Goal: Book appointment/travel/reservation

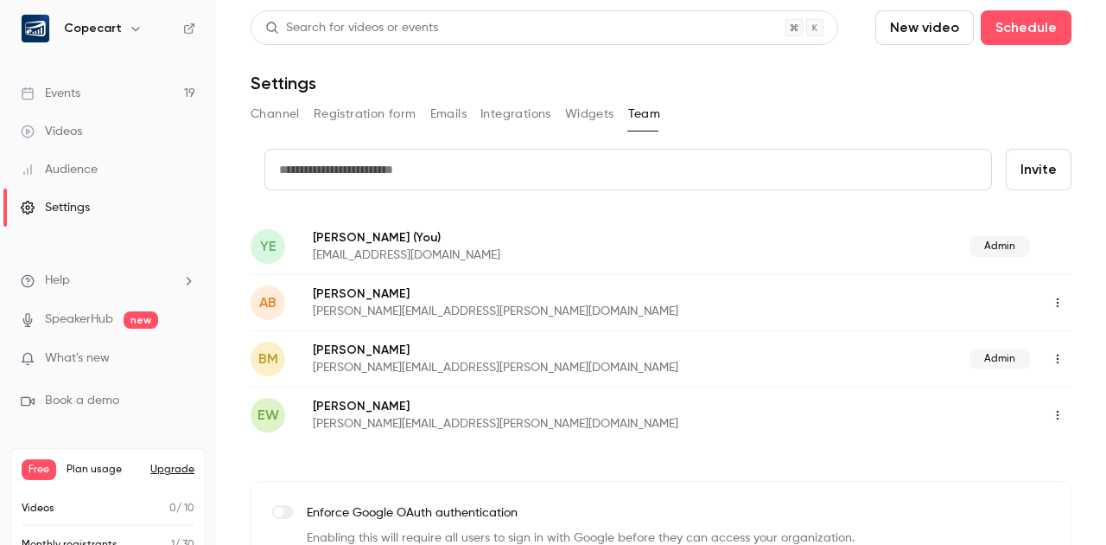
scroll to position [54, 0]
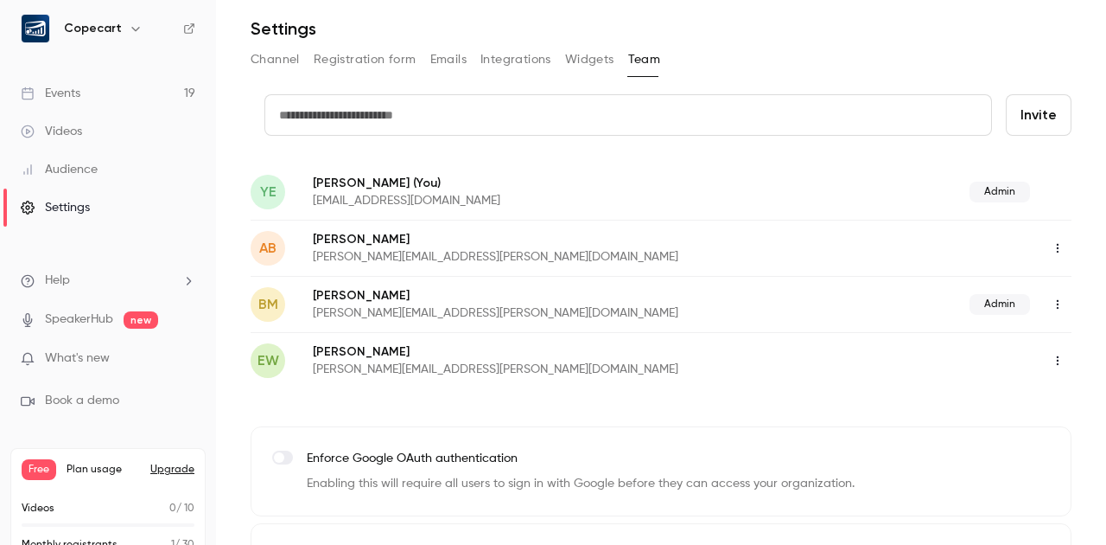
click at [96, 92] on link "Events 19" at bounding box center [108, 93] width 216 height 38
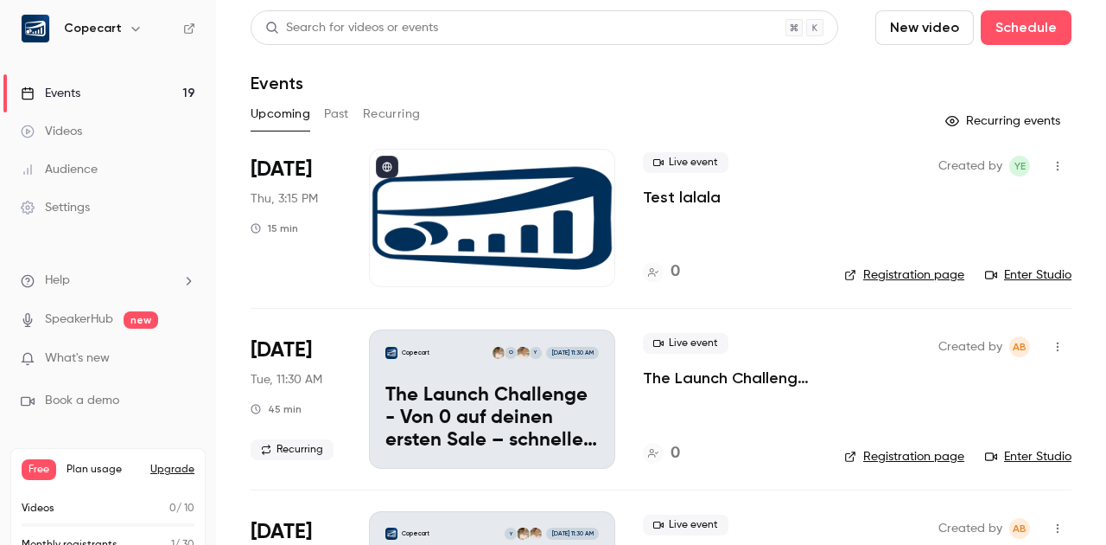
click at [1061, 338] on button "button" at bounding box center [1058, 347] width 28 height 28
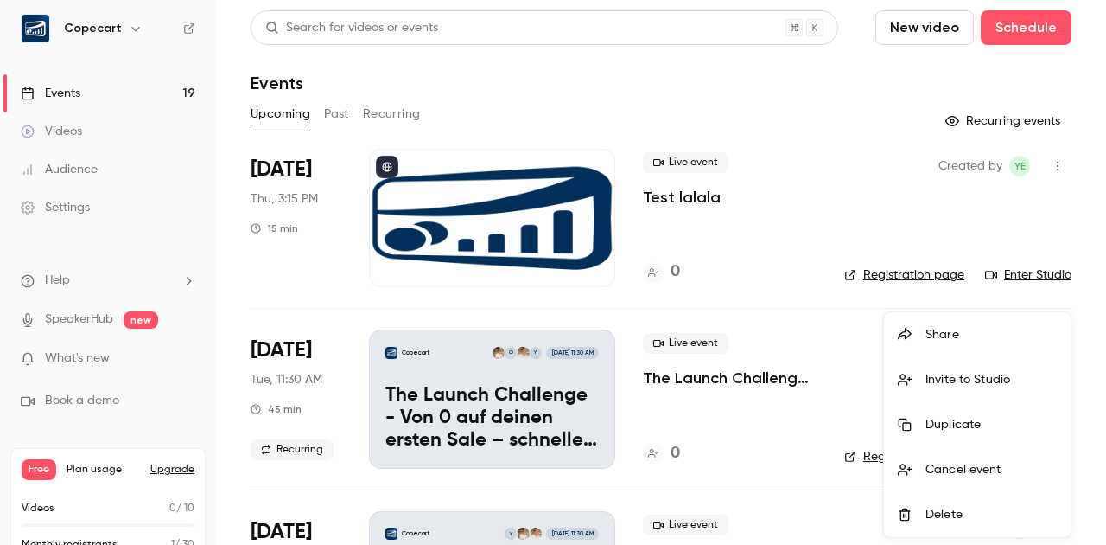
click at [851, 218] on div at bounding box center [553, 272] width 1106 height 545
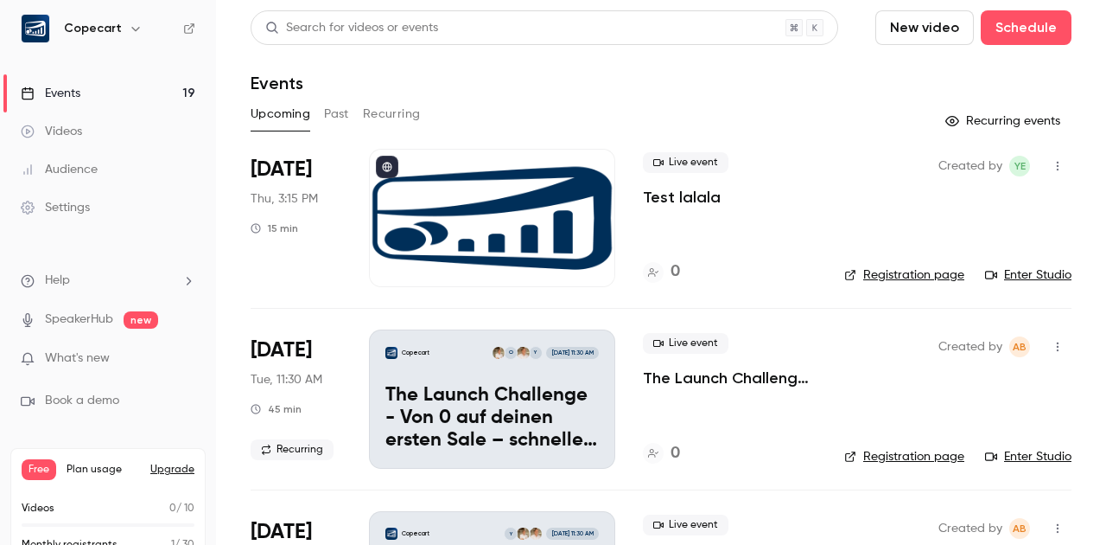
click at [1061, 351] on icon "button" at bounding box center [1058, 347] width 14 height 12
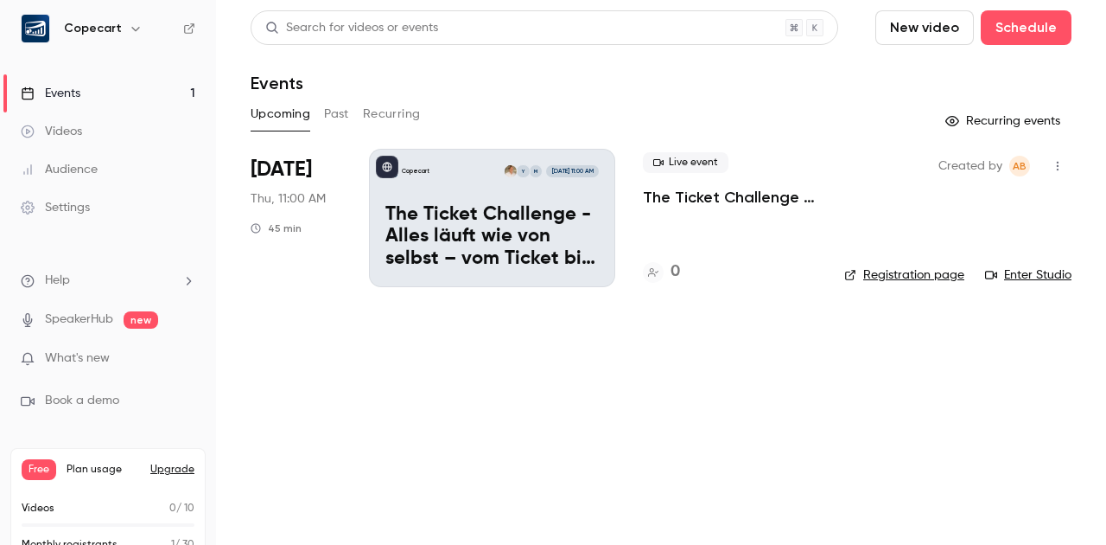
click at [89, 207] on div "Settings" at bounding box center [55, 207] width 69 height 17
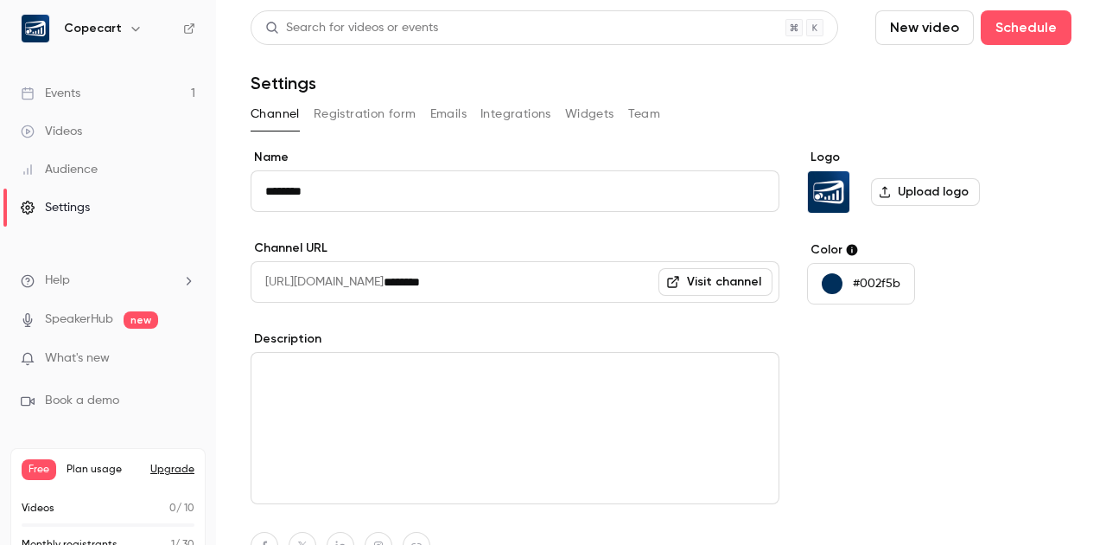
click at [647, 112] on button "Team" at bounding box center [644, 114] width 33 height 28
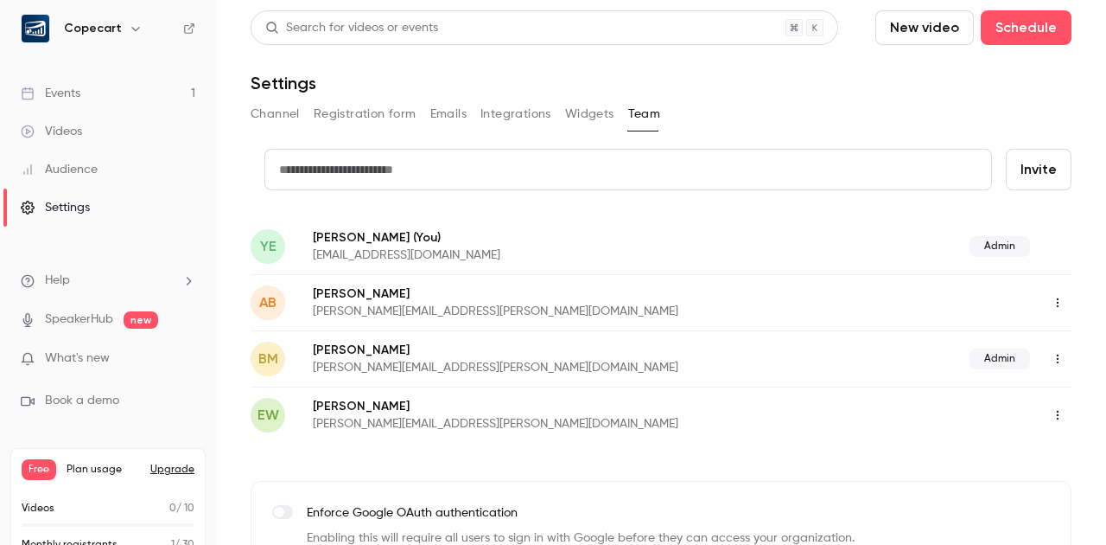
click at [1058, 356] on icon "button" at bounding box center [1058, 359] width 2 height 10
click at [1053, 405] on div "Remove Admin Role" at bounding box center [1012, 402] width 131 height 17
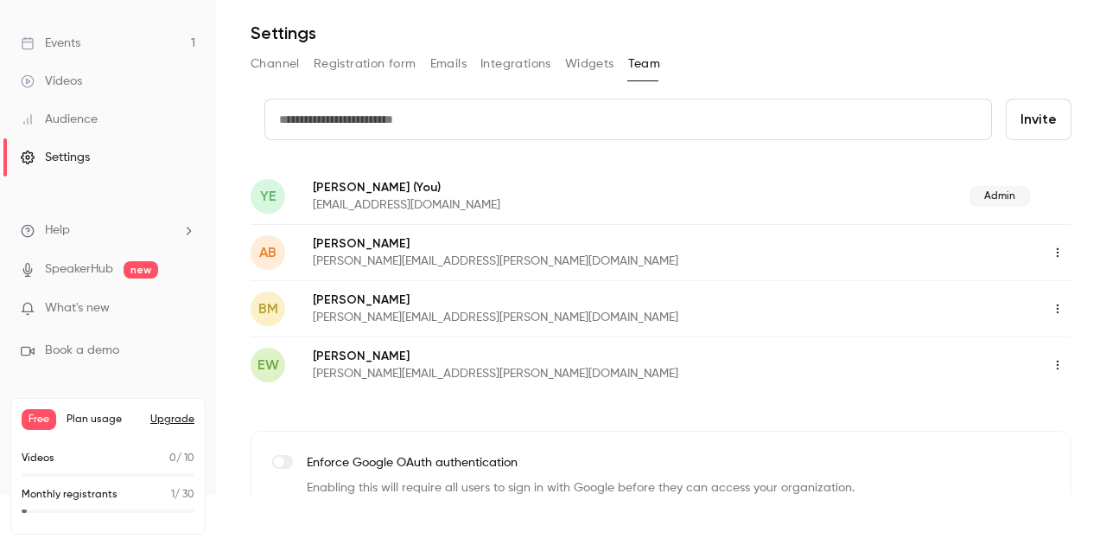
scroll to position [50, 0]
click at [168, 416] on button "Upgrade" at bounding box center [172, 419] width 44 height 14
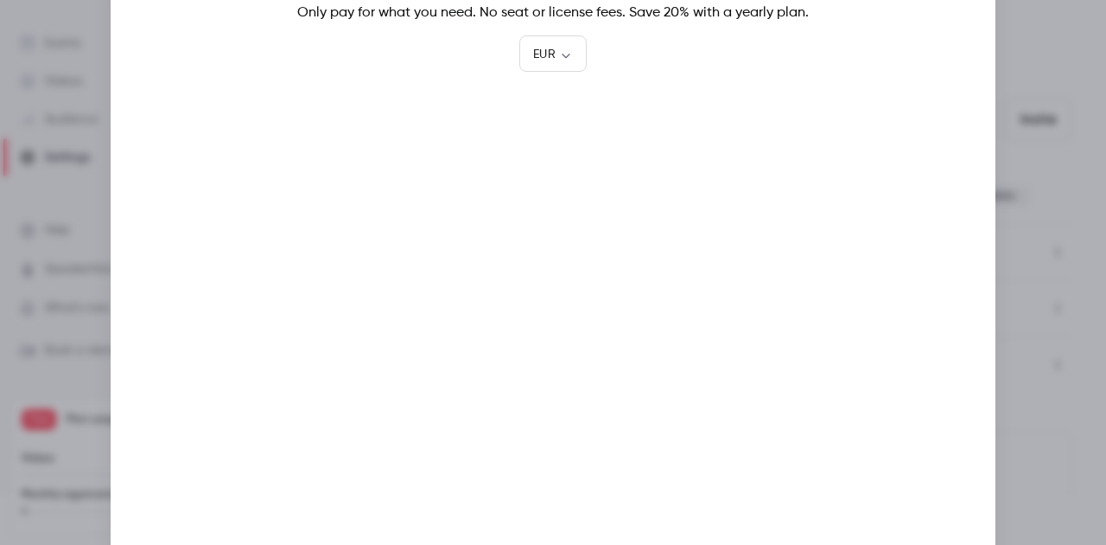
click at [1043, 180] on div at bounding box center [553, 272] width 1106 height 545
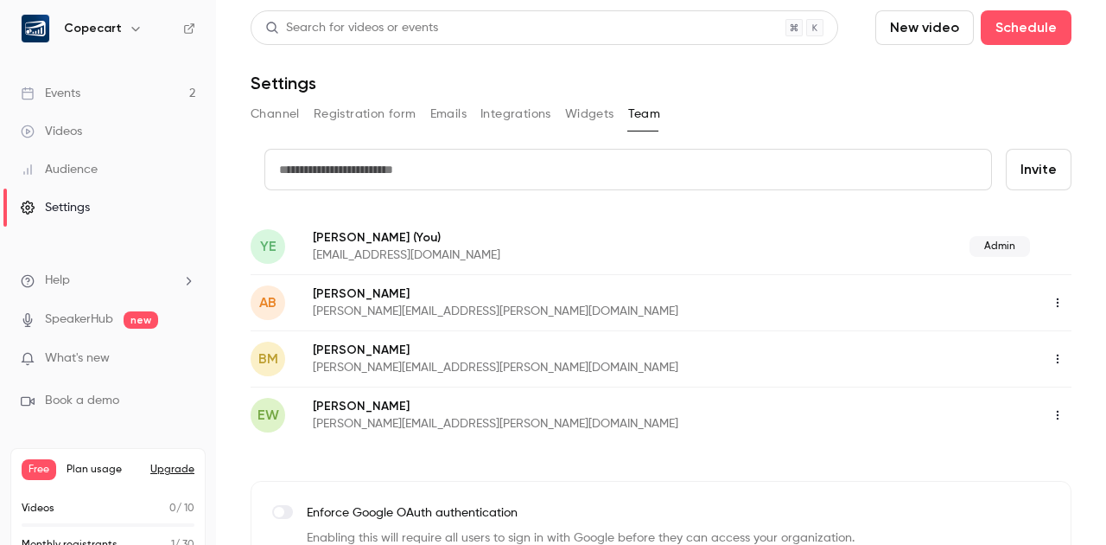
click at [266, 247] on span "YE" at bounding box center [268, 246] width 16 height 21
click at [267, 240] on span "YE" at bounding box center [268, 246] width 16 height 21
click at [380, 227] on div "YE [PERSON_NAME] (You) [EMAIL_ADDRESS][DOMAIN_NAME] Admin" at bounding box center [661, 246] width 821 height 56
click at [147, 102] on link "Events 2" at bounding box center [108, 93] width 216 height 38
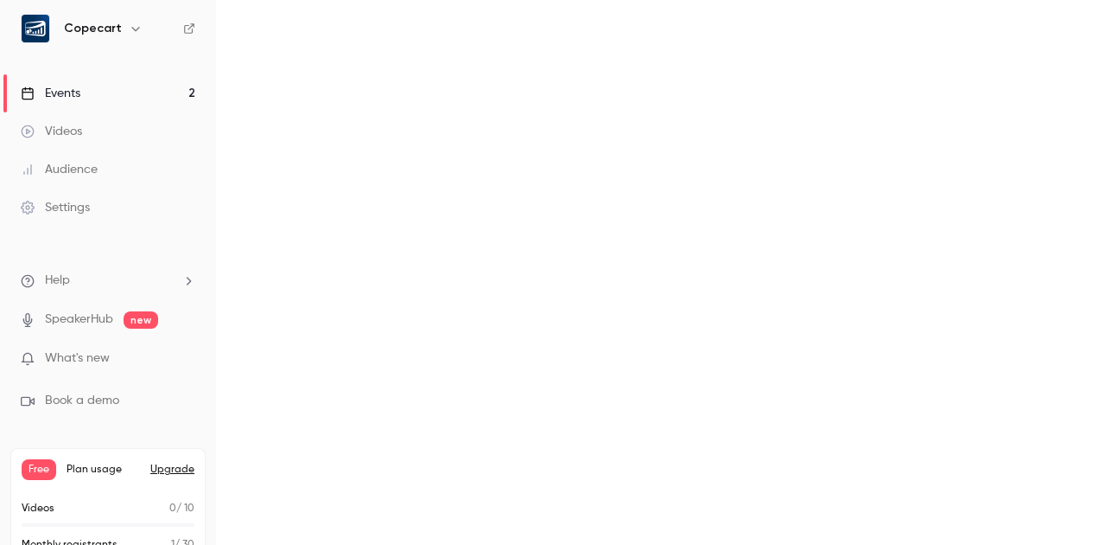
scroll to position [2, 0]
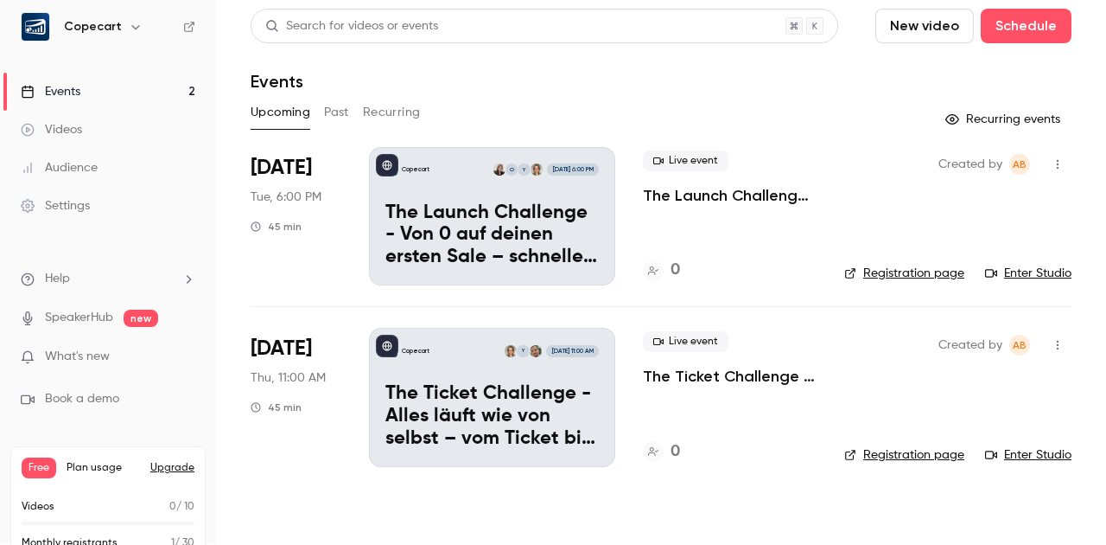
click at [928, 456] on link "Registration page" at bounding box center [905, 454] width 120 height 17
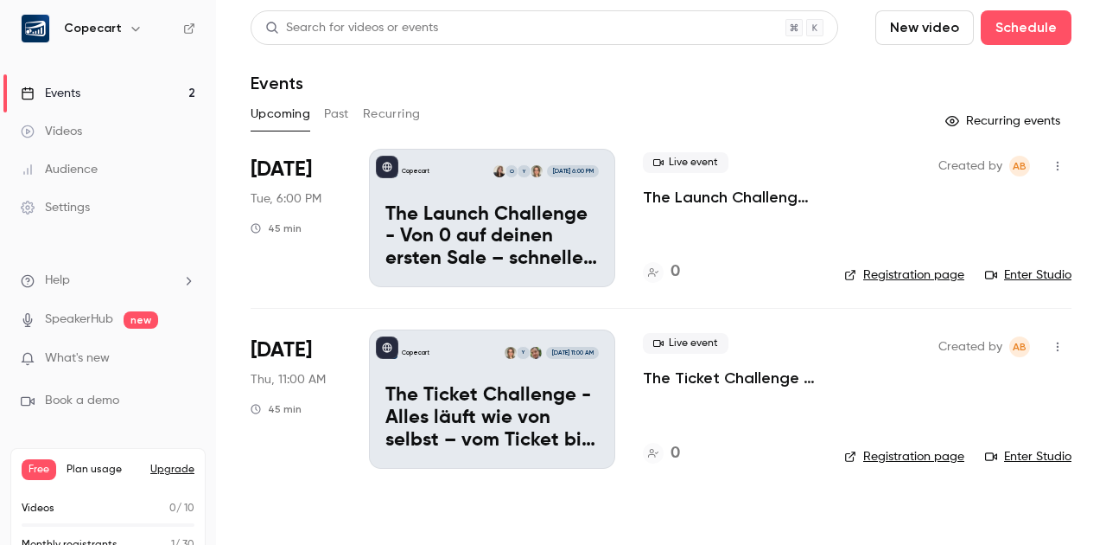
scroll to position [0, 0]
click at [46, 207] on div "Settings" at bounding box center [55, 207] width 69 height 17
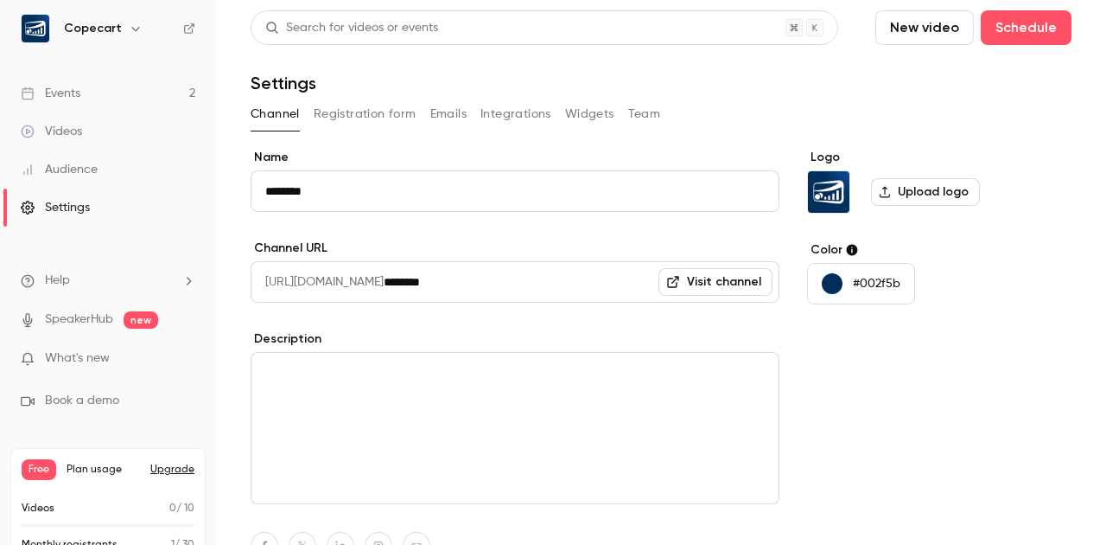
click at [638, 112] on button "Team" at bounding box center [644, 114] width 33 height 28
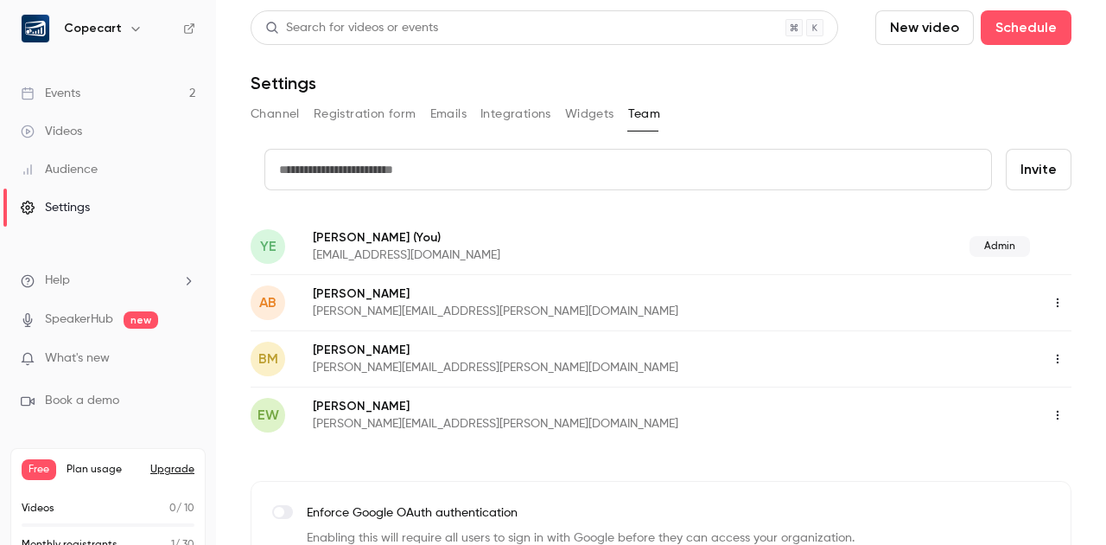
click at [277, 243] on span "YE" at bounding box center [268, 246] width 35 height 35
click at [61, 92] on div "Events" at bounding box center [51, 93] width 60 height 17
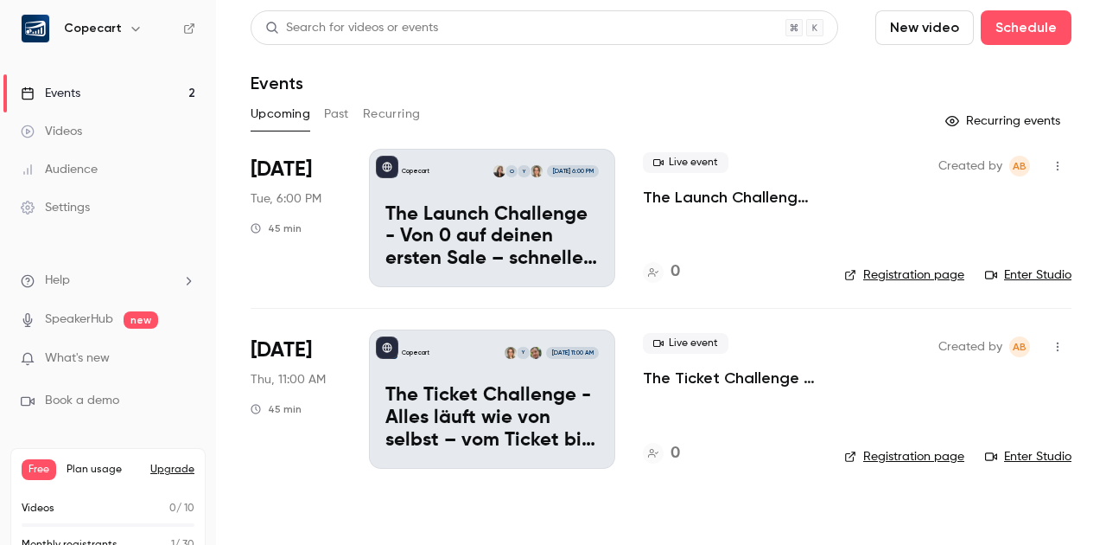
click at [912, 272] on link "Registration page" at bounding box center [905, 274] width 120 height 17
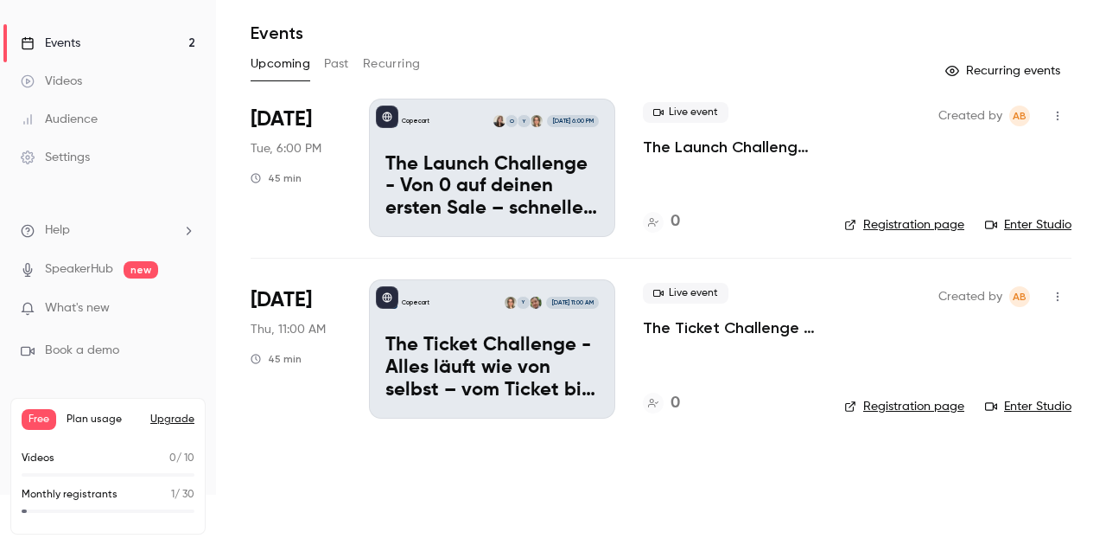
click at [83, 155] on div "Settings" at bounding box center [55, 157] width 69 height 17
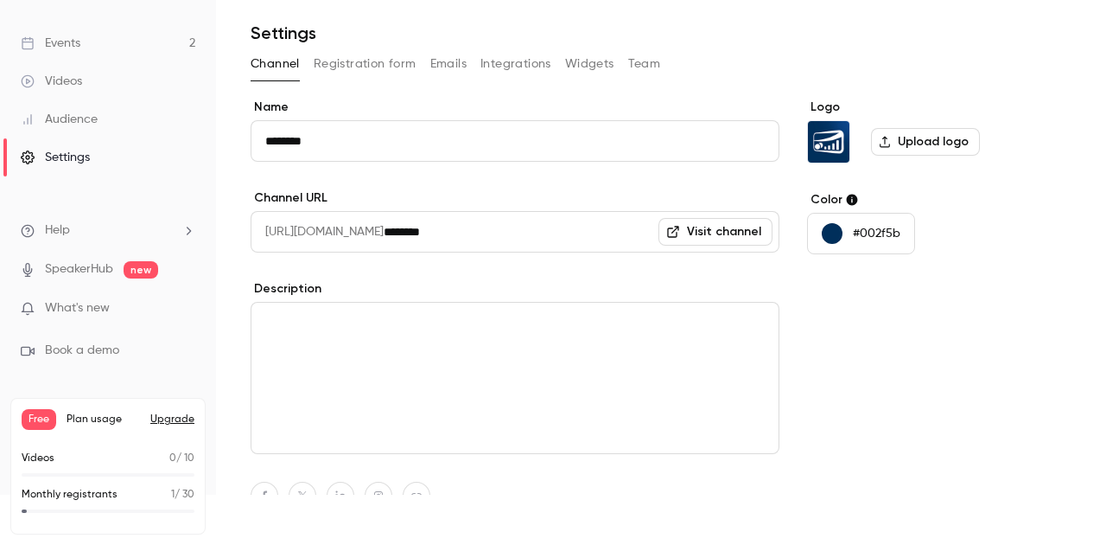
click at [650, 66] on button "Team" at bounding box center [644, 64] width 33 height 28
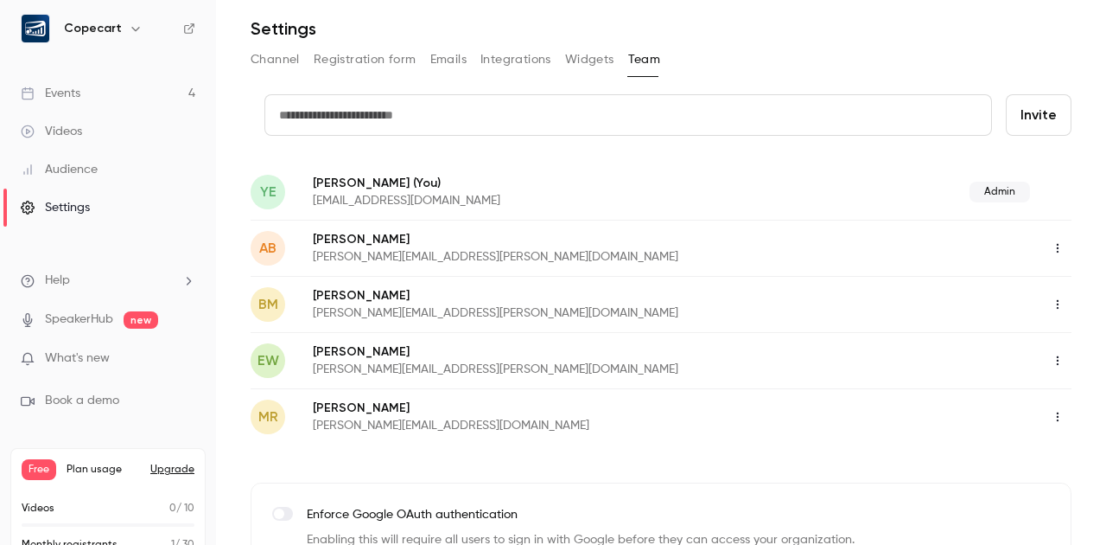
scroll to position [55, 0]
click at [92, 94] on link "Events 4" at bounding box center [108, 93] width 216 height 38
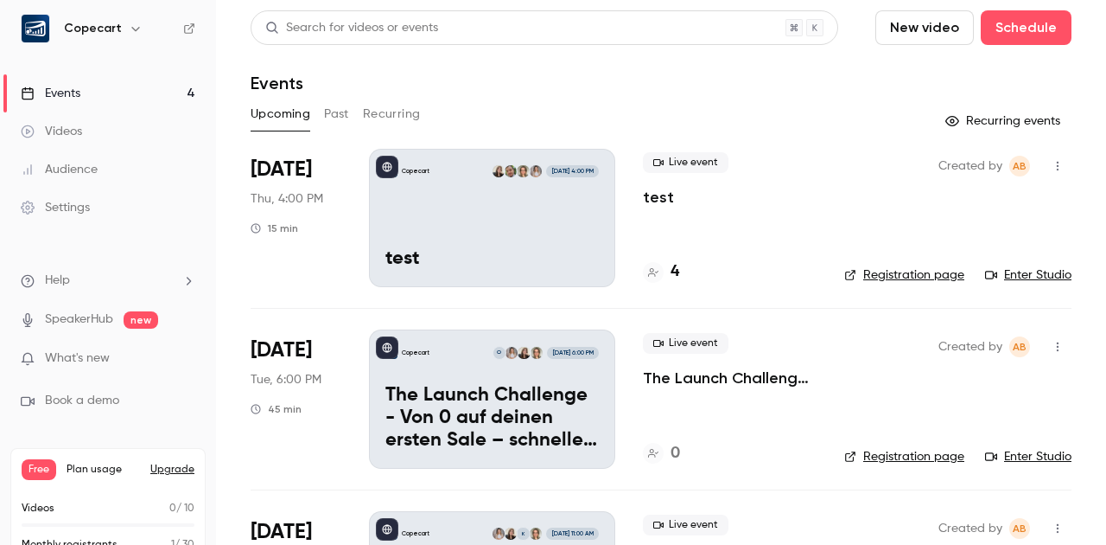
click at [1022, 280] on link "Enter Studio" at bounding box center [1028, 274] width 86 height 17
click at [1029, 275] on link "Enter Studio" at bounding box center [1028, 274] width 86 height 17
click at [117, 397] on span "Book a demo" at bounding box center [82, 401] width 74 height 18
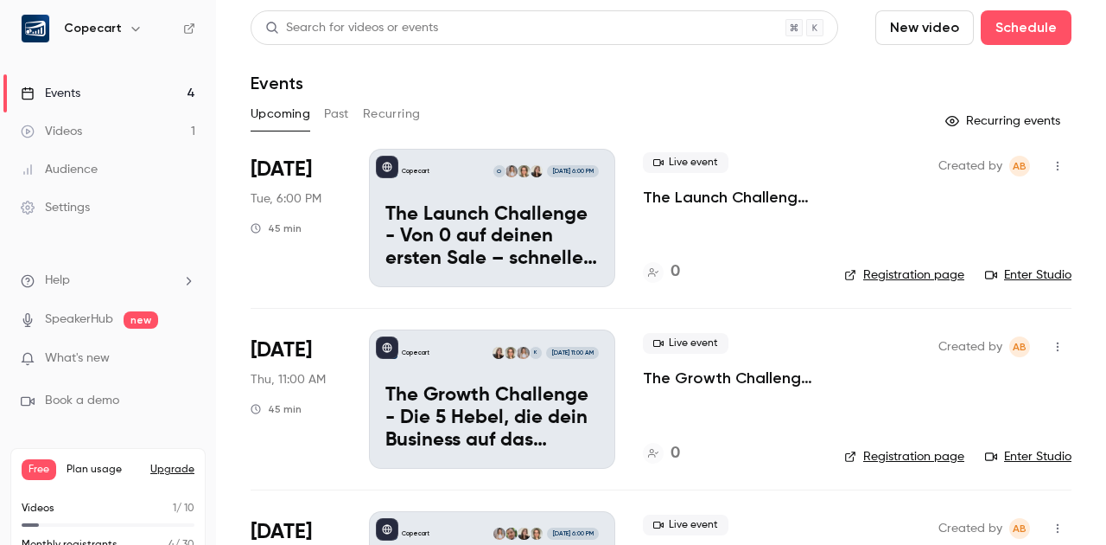
click at [112, 400] on span "Book a demo" at bounding box center [82, 401] width 74 height 18
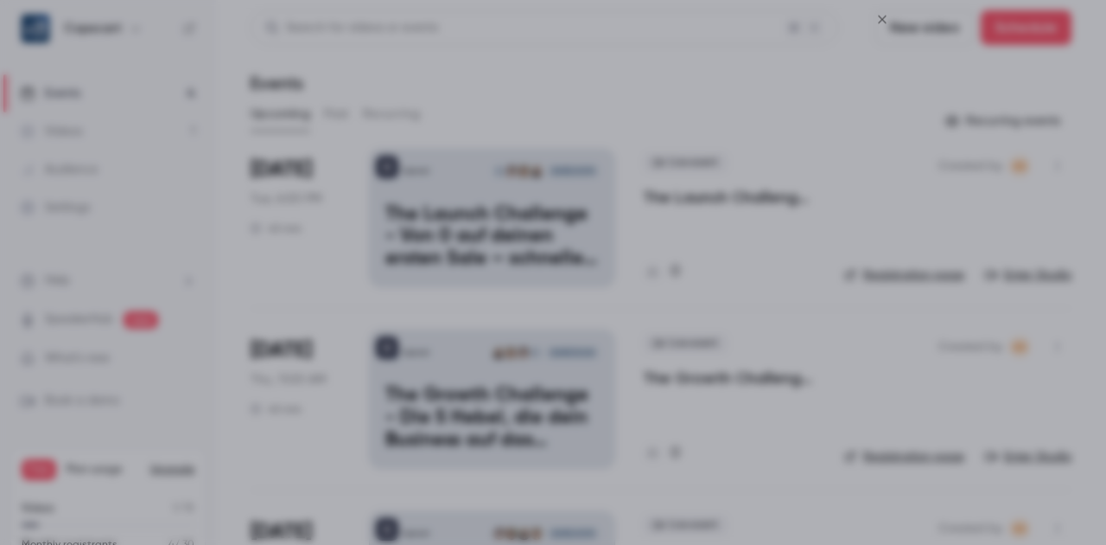
click at [883, 18] on icon "Close" at bounding box center [882, 20] width 21 height 14
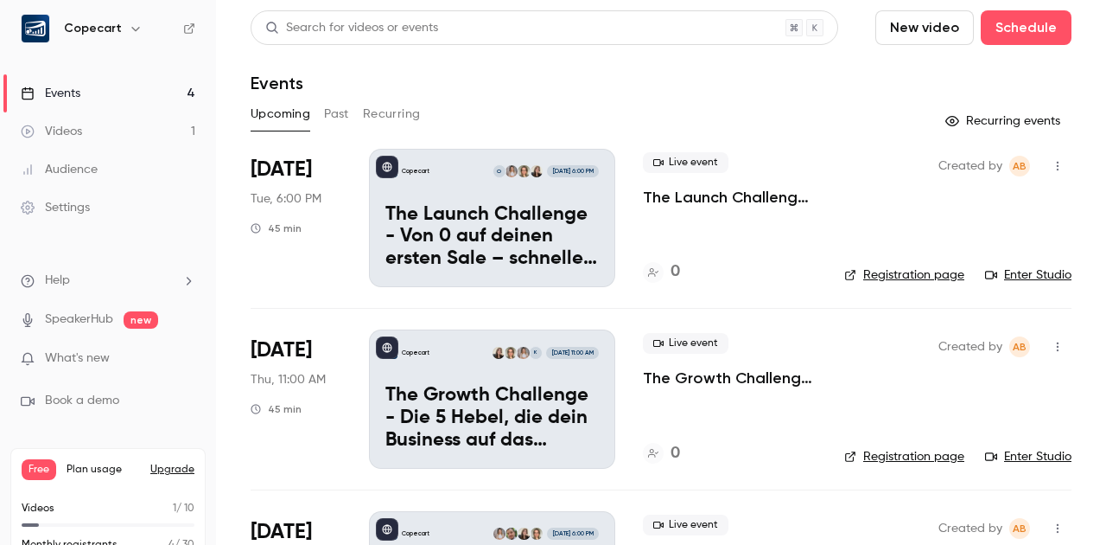
click at [99, 404] on span "Book a demo" at bounding box center [82, 401] width 74 height 18
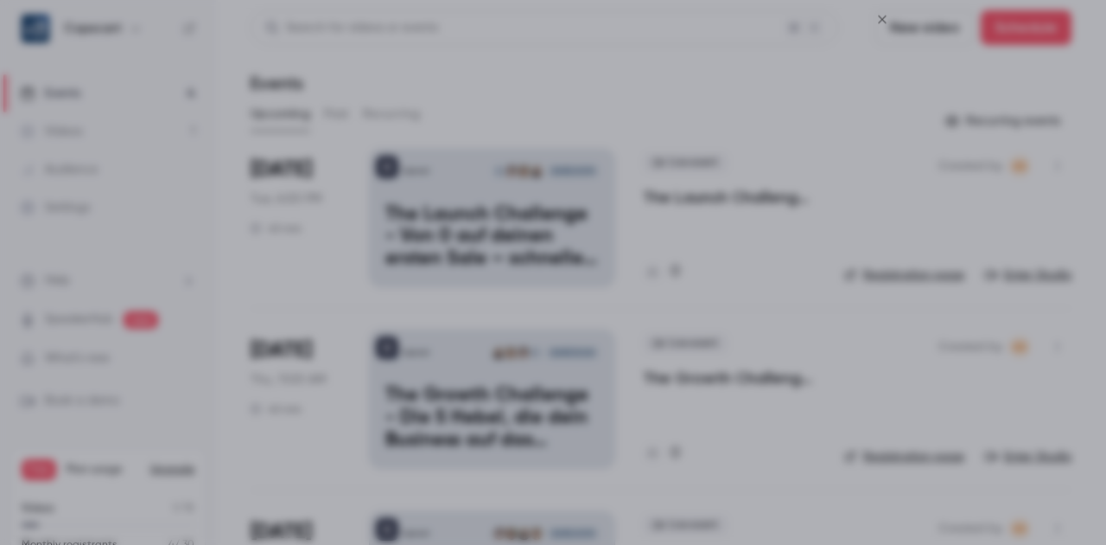
click at [883, 16] on icon "Close" at bounding box center [882, 20] width 21 height 14
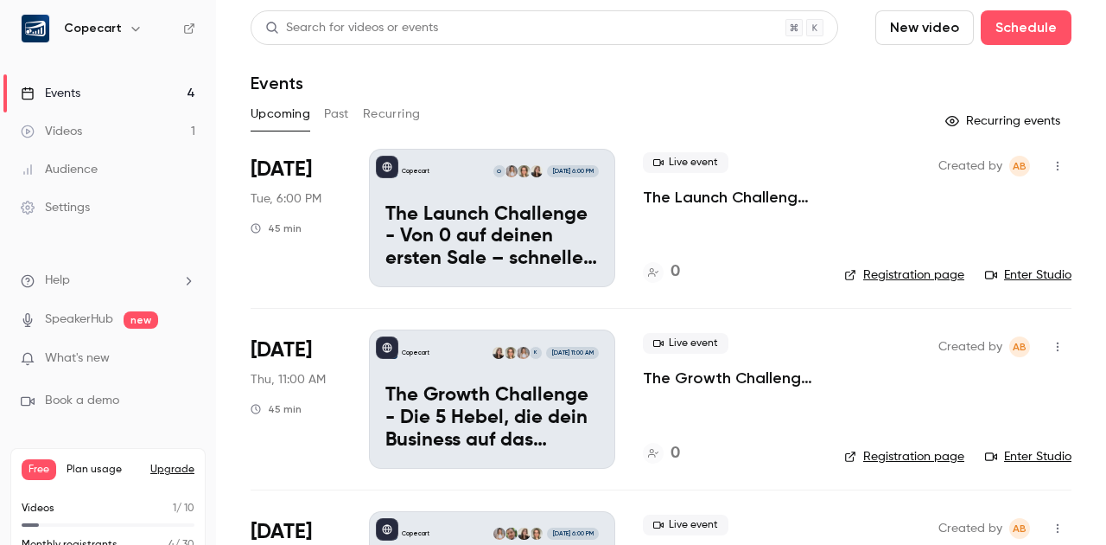
click at [127, 405] on li "Book a demo" at bounding box center [108, 401] width 175 height 18
